Goal: Task Accomplishment & Management: Manage account settings

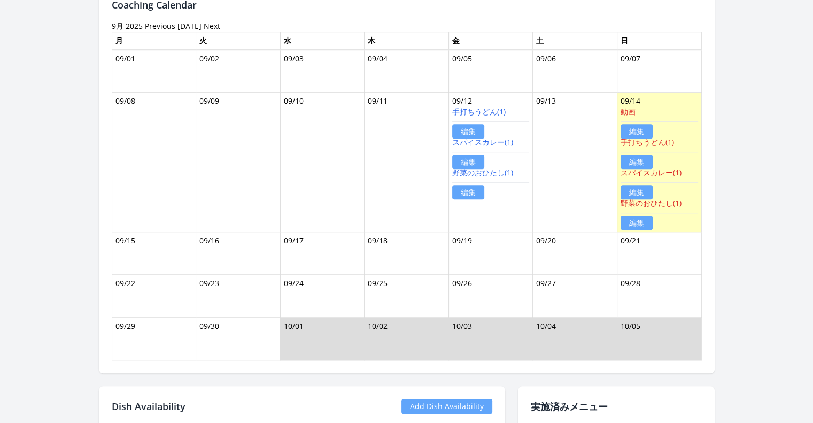
scroll to position [849, 0]
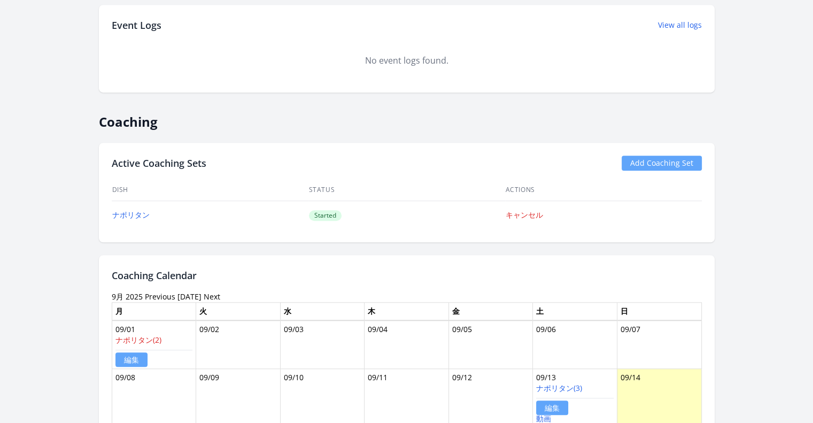
scroll to position [719, 0]
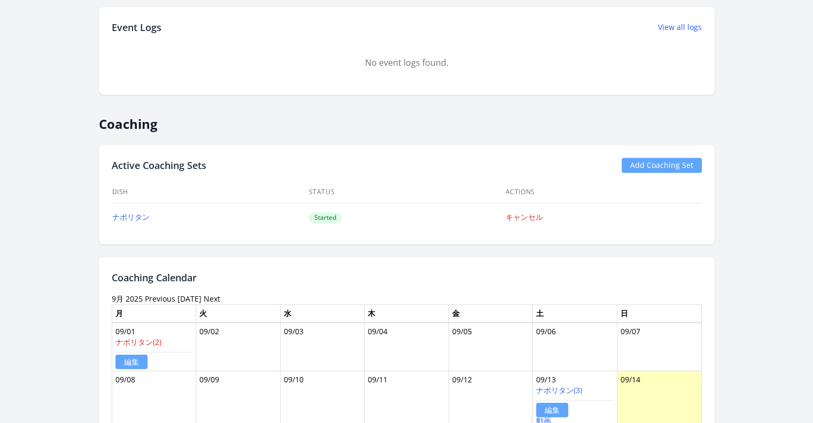
click at [639, 158] on link "Add Coaching Set" at bounding box center [662, 165] width 80 height 15
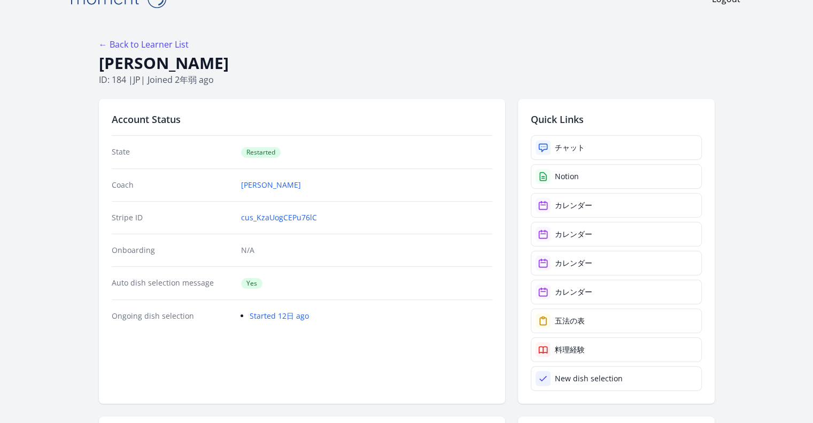
scroll to position [24, 0]
click at [291, 312] on link "Started 12日 ago" at bounding box center [279, 316] width 59 height 10
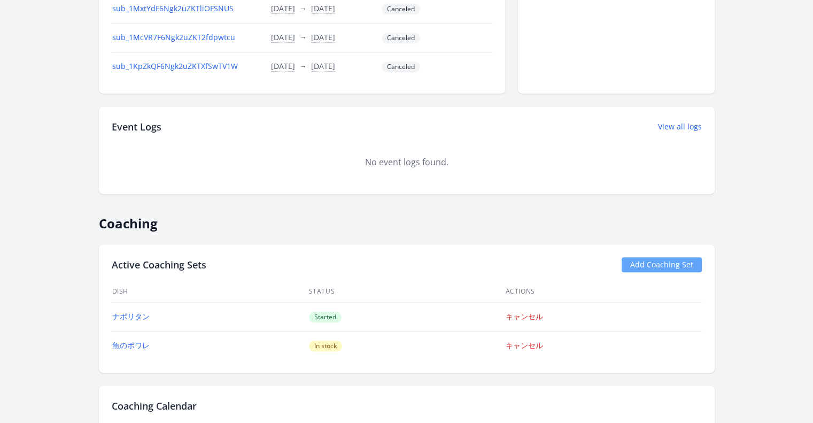
scroll to position [529, 0]
